Goal: Navigation & Orientation: Find specific page/section

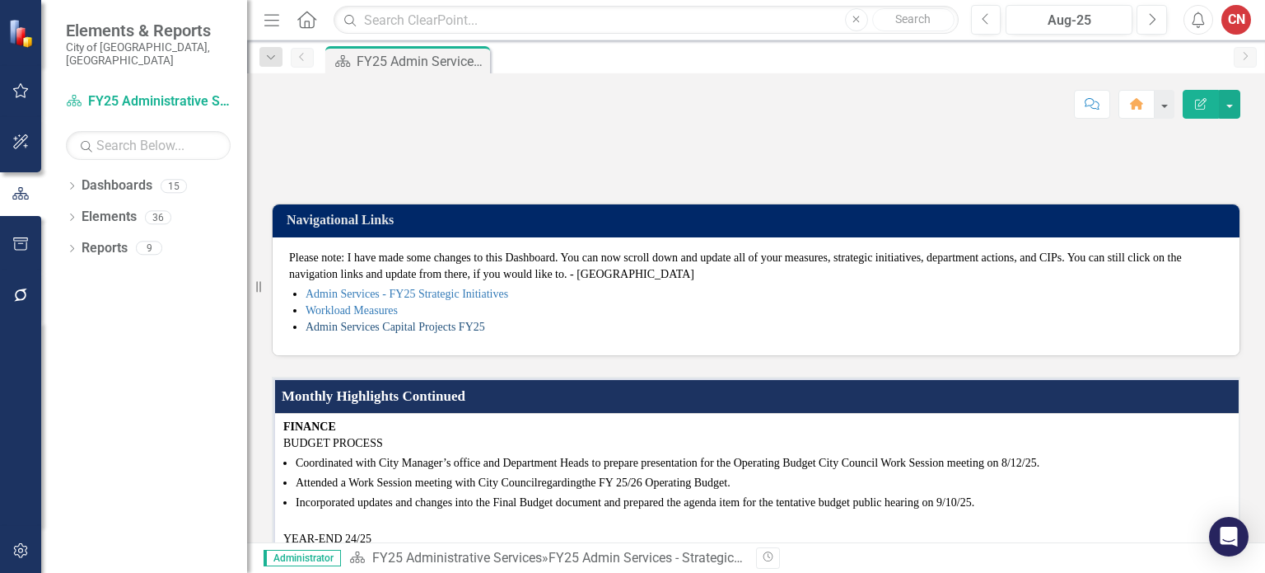
click at [392, 333] on link "Admin Services Capital Projects FY25" at bounding box center [396, 326] width 180 height 12
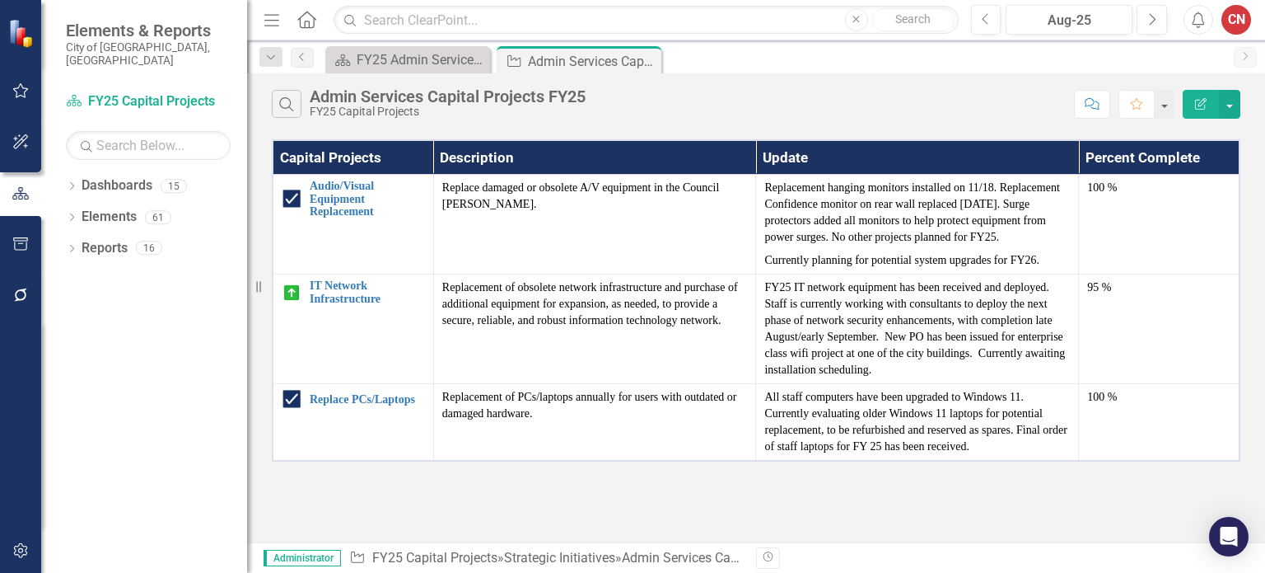
click at [395, 45] on div "Dropdown Search Dashboard FY25 Admin Services - Strategic Plan Close Strategic …" at bounding box center [756, 56] width 1018 height 33
click at [393, 72] on div "Dashboard FY25 Admin Services - Strategic Plan Close" at bounding box center [407, 59] width 165 height 27
click at [404, 59] on div "FY25 Admin Services - Strategic Plan" at bounding box center [411, 59] width 109 height 21
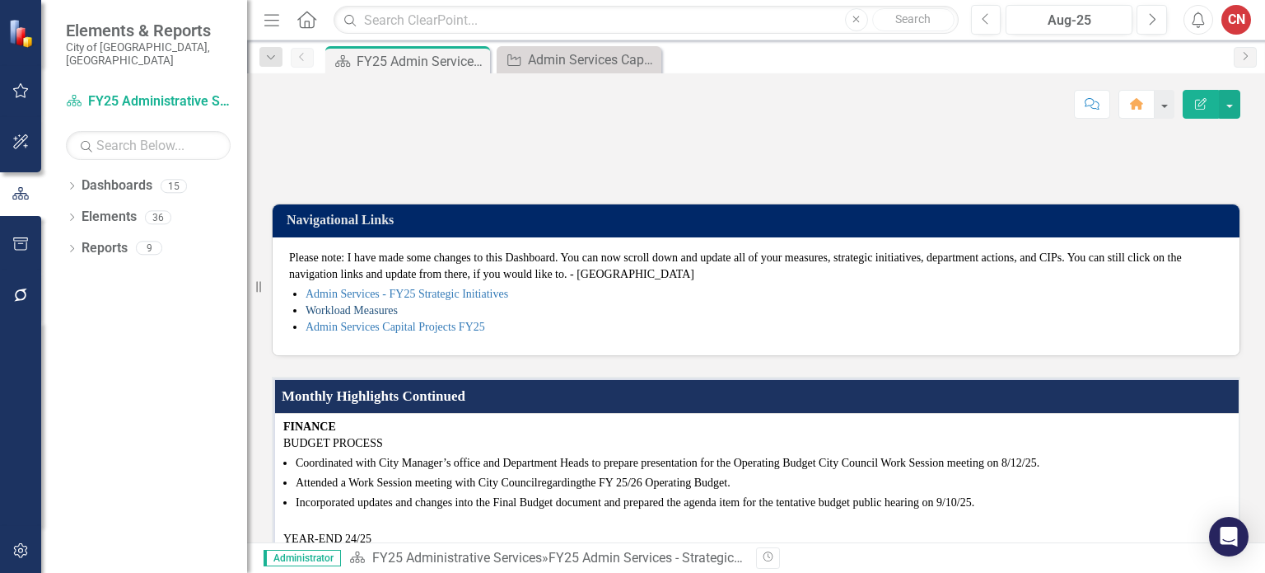
click at [314, 316] on link "Workload Measures" at bounding box center [352, 310] width 92 height 12
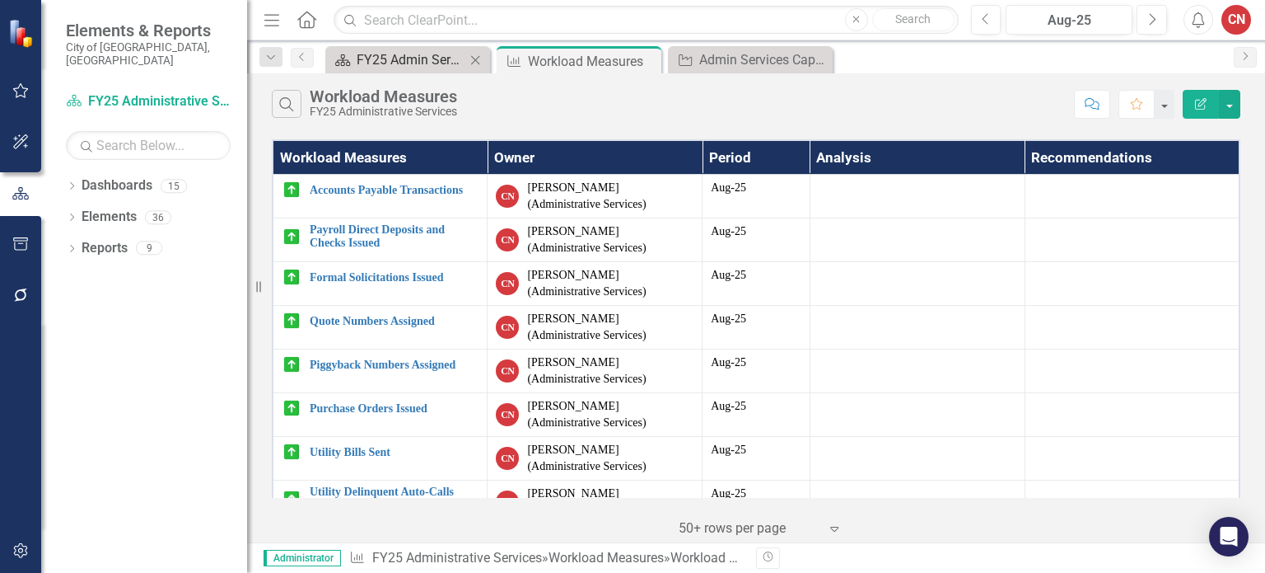
click at [413, 68] on div "FY25 Admin Services - Strategic Plan" at bounding box center [411, 59] width 109 height 21
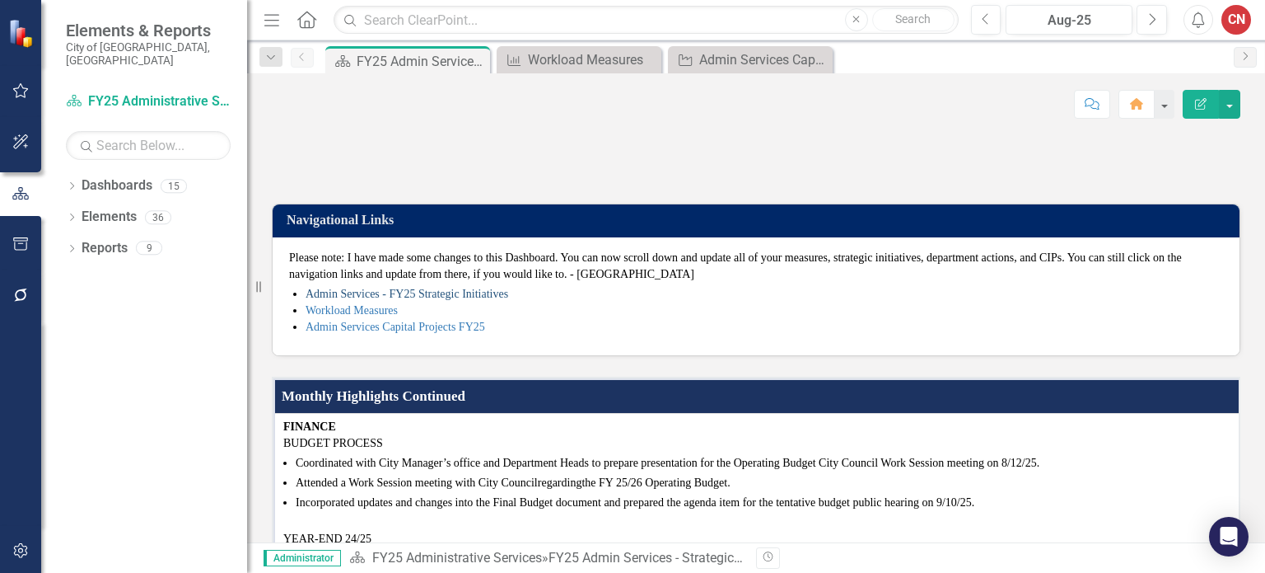
click at [419, 300] on link "Admin Services - FY25 Strategic Initiatives" at bounding box center [407, 294] width 203 height 12
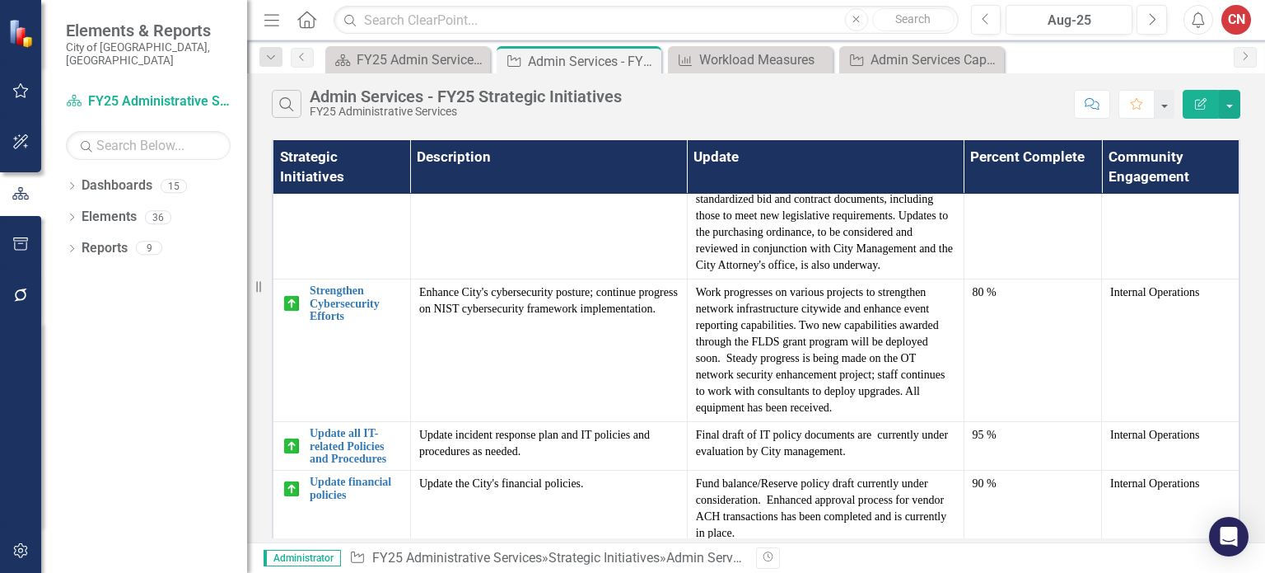
scroll to position [754, 0]
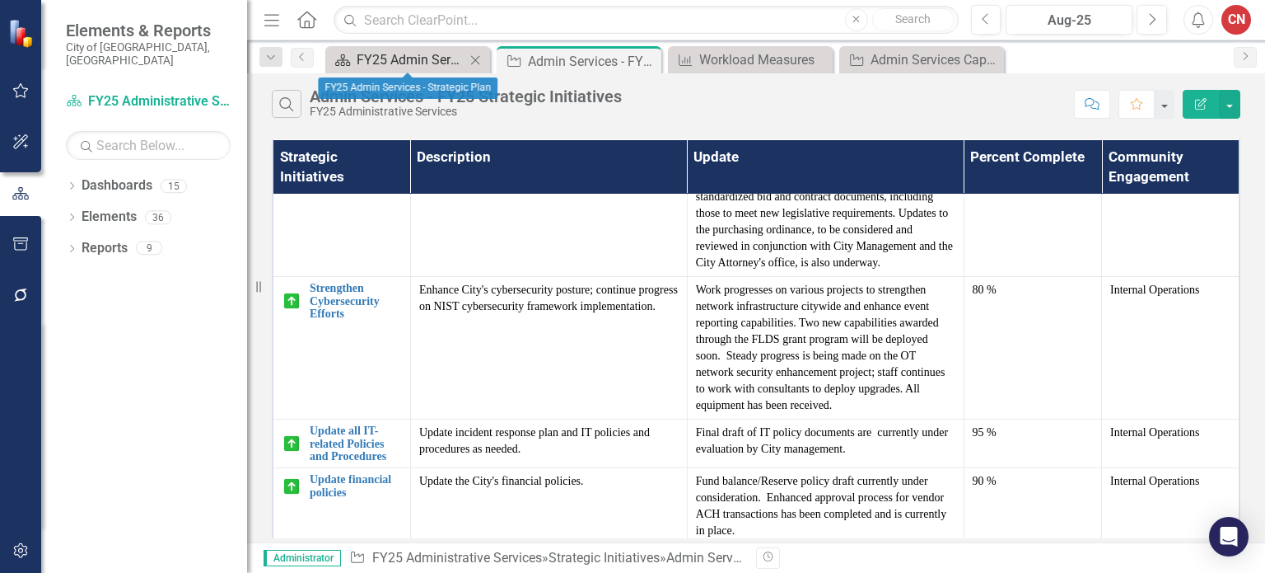
click at [435, 58] on div "FY25 Admin Services - Strategic Plan" at bounding box center [411, 59] width 109 height 21
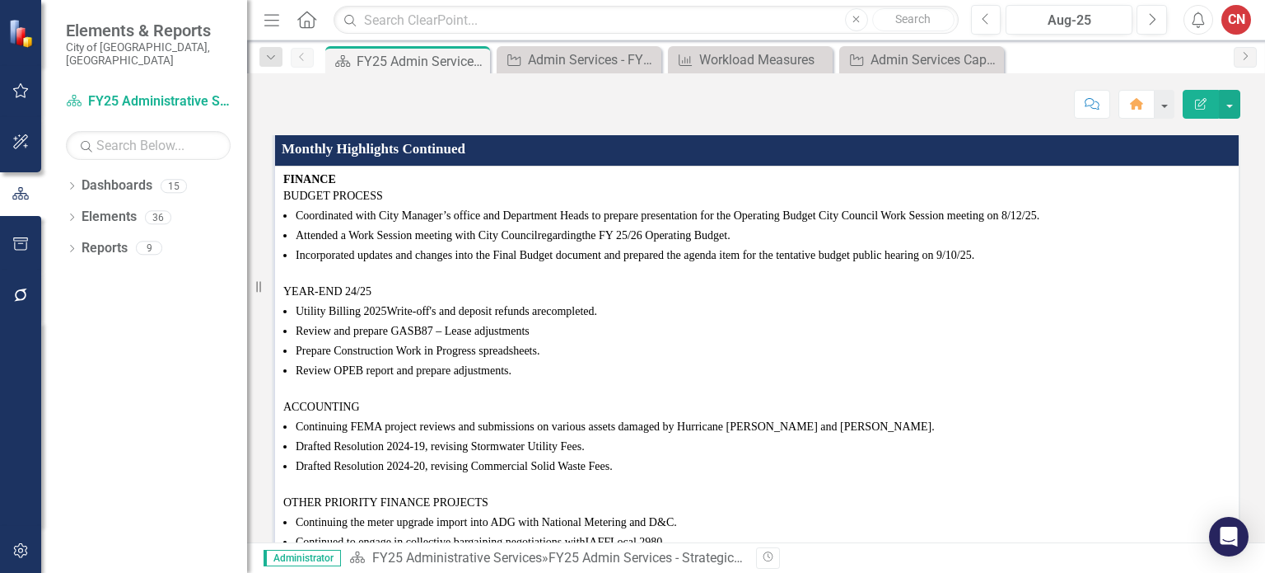
click at [367, 69] on link "Workload Measures" at bounding box center [352, 63] width 92 height 12
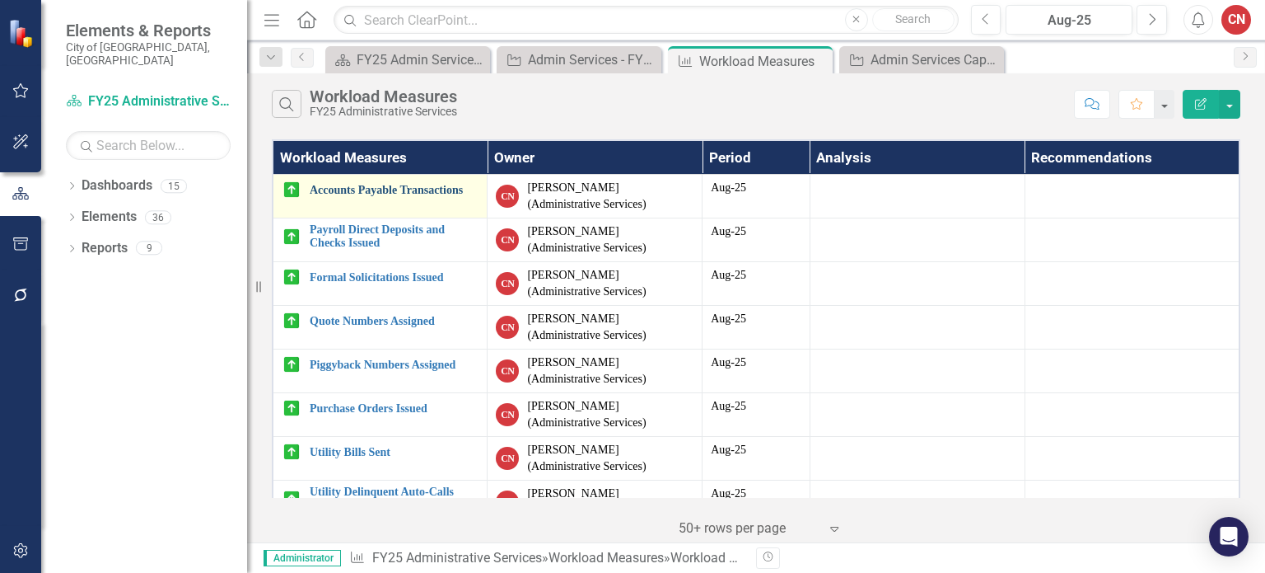
click at [382, 184] on link "Accounts Payable Transactions" at bounding box center [394, 190] width 169 height 12
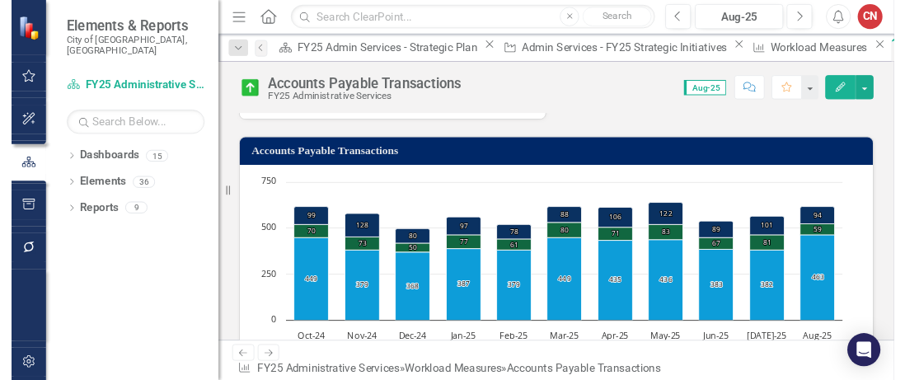
scroll to position [247, 0]
